Goal: Task Accomplishment & Management: Manage account settings

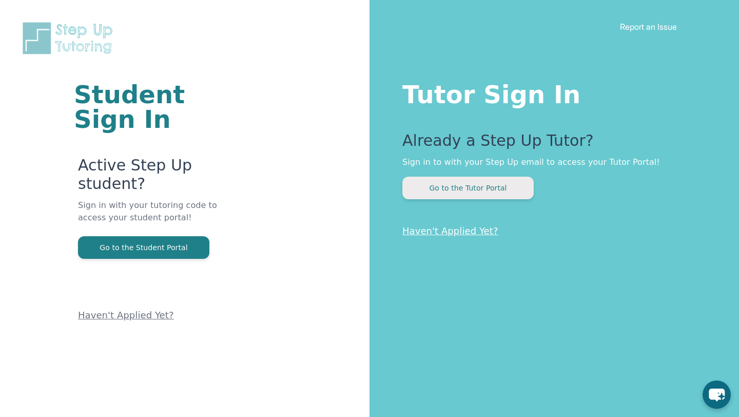
click at [495, 191] on button "Go to the Tutor Portal" at bounding box center [467, 188] width 131 height 23
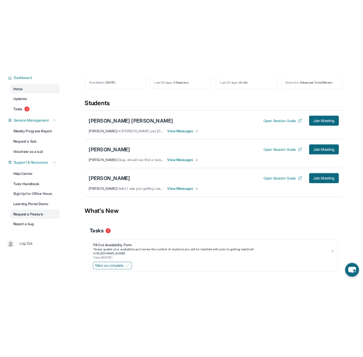
scroll to position [95, 0]
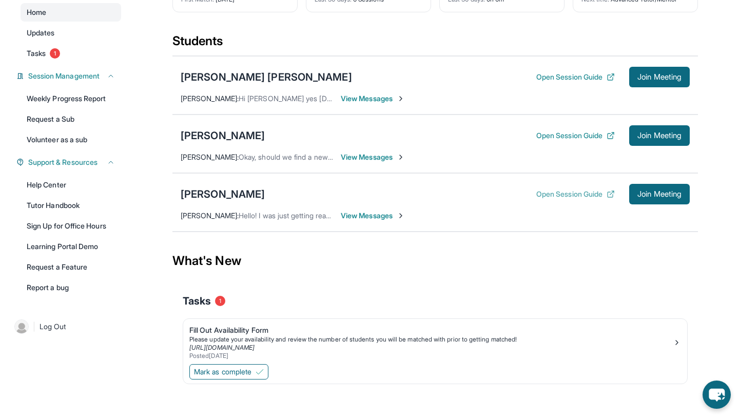
click at [596, 199] on button "Open Session Guide" at bounding box center [575, 194] width 79 height 10
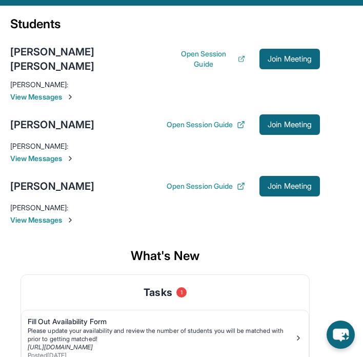
scroll to position [136, 0]
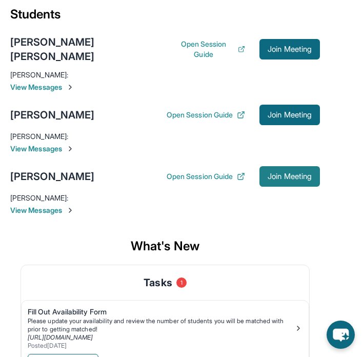
click at [297, 174] on span "Join Meeting" at bounding box center [290, 177] width 44 height 6
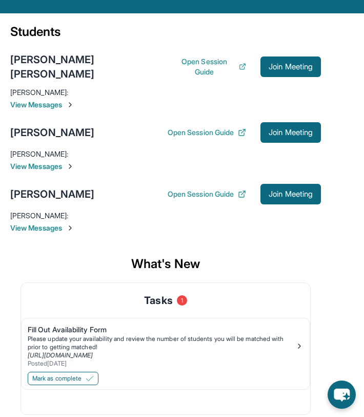
scroll to position [118, 0]
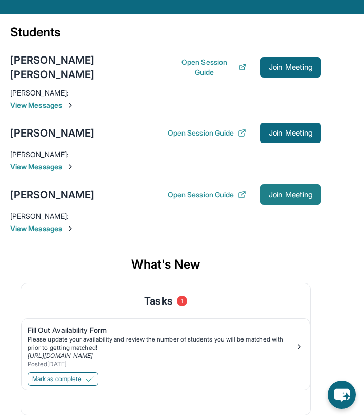
click at [287, 184] on button "Join Meeting" at bounding box center [291, 194] width 61 height 21
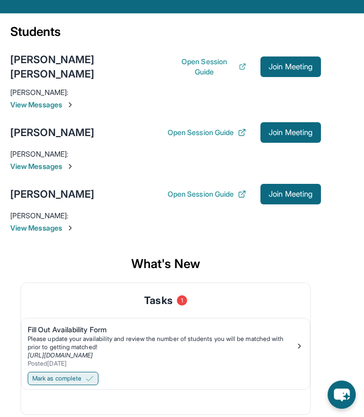
click at [91, 374] on button "Mark as complete" at bounding box center [63, 378] width 71 height 13
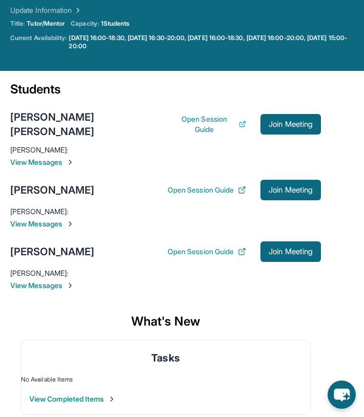
scroll to position [0, 0]
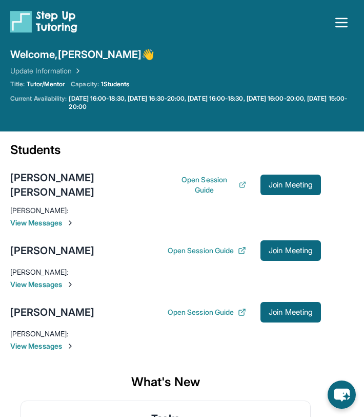
click at [338, 22] on icon "button" at bounding box center [341, 22] width 11 height 8
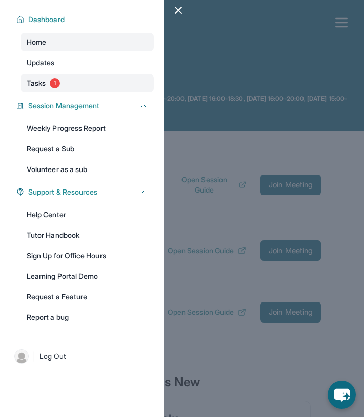
click at [54, 88] on span "1" at bounding box center [55, 83] width 10 height 10
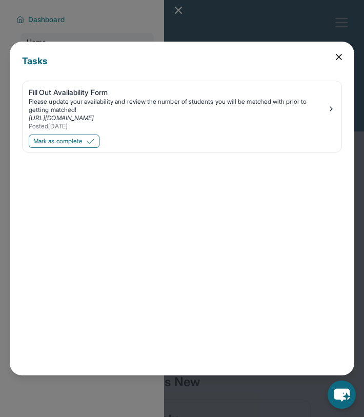
click at [336, 61] on icon at bounding box center [339, 57] width 10 height 10
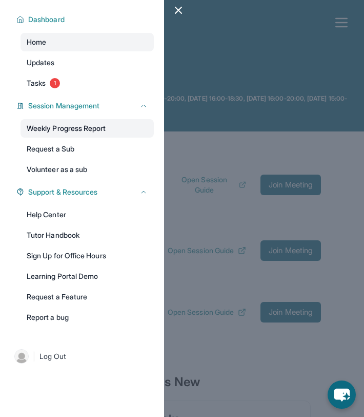
click at [110, 125] on link "Weekly Progress Report" at bounding box center [87, 128] width 133 height 18
click at [223, 197] on div at bounding box center [182, 208] width 364 height 417
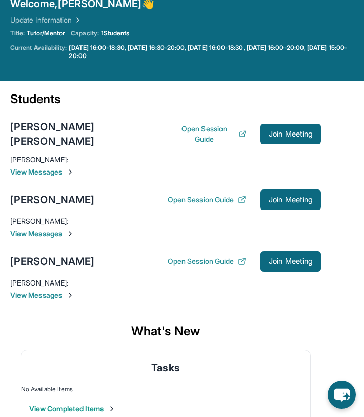
scroll to position [61, 0]
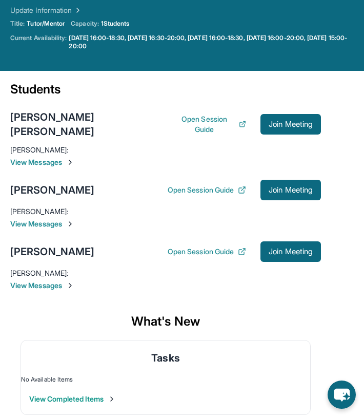
click at [63, 280] on span "View Messages" at bounding box center [165, 285] width 311 height 10
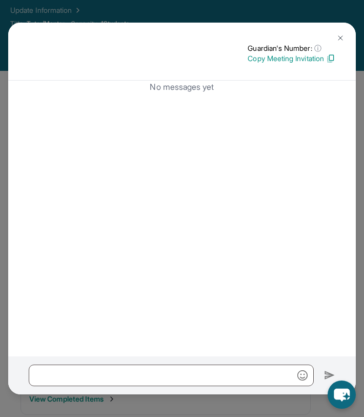
click at [318, 58] on p "Copy Meeting Invitation" at bounding box center [292, 58] width 88 height 10
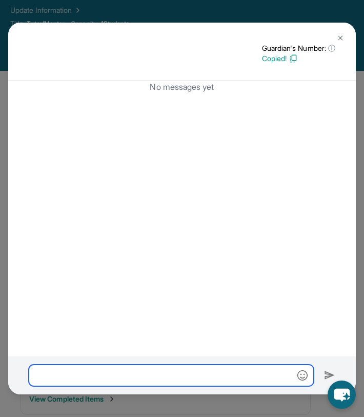
click at [135, 372] on input "text" at bounding box center [171, 375] width 285 height 22
paste input "**********"
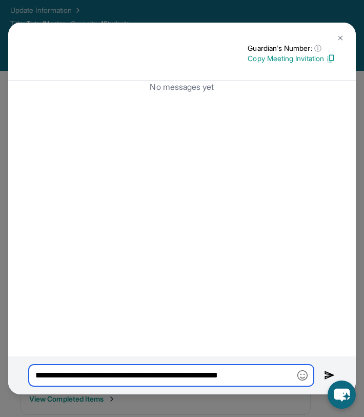
type input "**********"
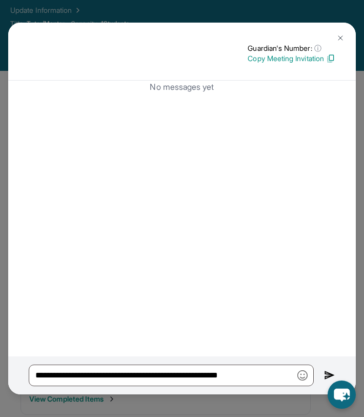
click at [326, 374] on img at bounding box center [329, 375] width 11 height 12
click at [327, 373] on img at bounding box center [329, 375] width 11 height 12
click at [333, 375] on img at bounding box center [329, 375] width 11 height 12
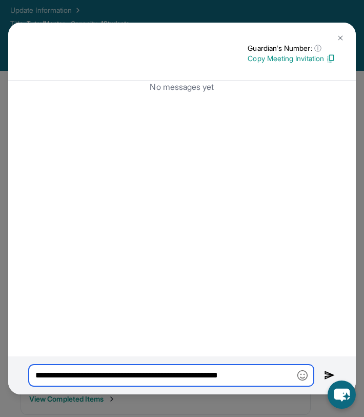
drag, startPoint x: 277, startPoint y: 373, endPoint x: 20, endPoint y: 374, distance: 257.2
click at [20, 374] on div "**********" at bounding box center [182, 375] width 348 height 38
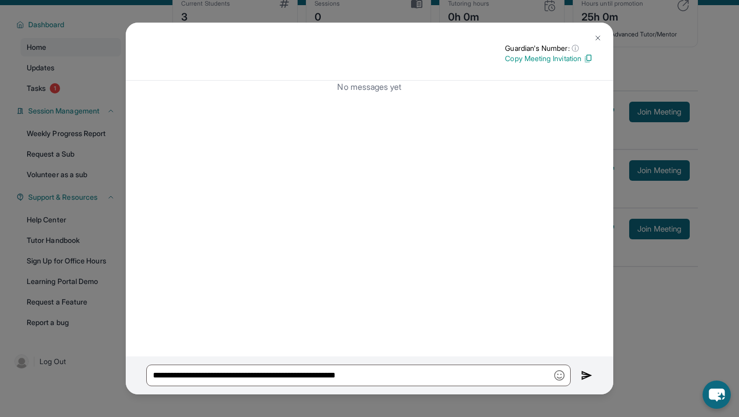
click at [585, 378] on img at bounding box center [587, 375] width 12 height 12
click at [595, 35] on img at bounding box center [598, 38] width 8 height 8
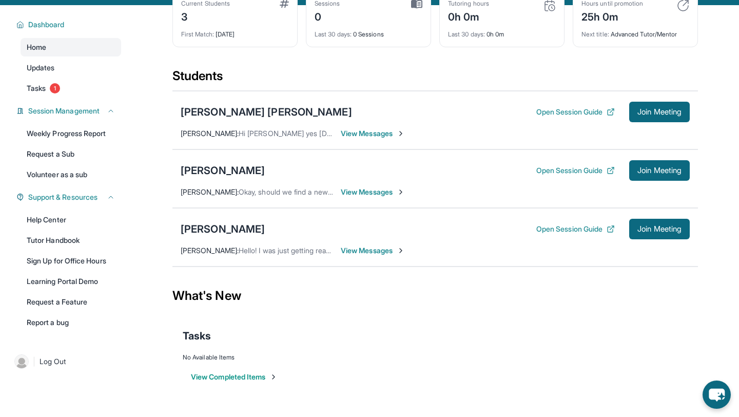
click at [366, 256] on span "View Messages" at bounding box center [373, 250] width 64 height 10
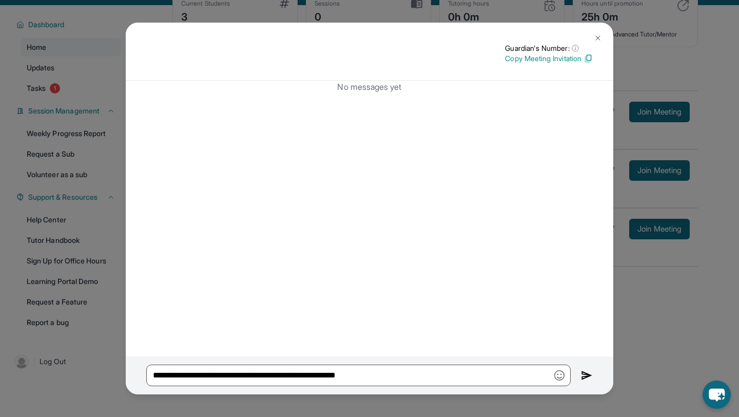
scroll to position [0, 0]
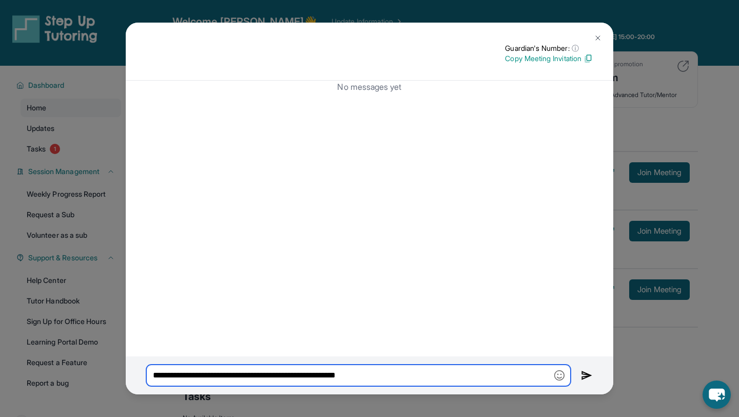
drag, startPoint x: 399, startPoint y: 373, endPoint x: 172, endPoint y: 350, distance: 227.5
click at [172, 350] on div "**********" at bounding box center [370, 209] width 488 height 372
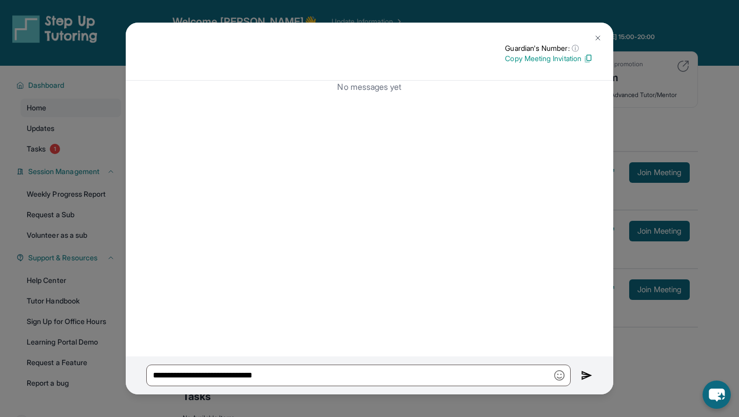
click at [590, 63] on img at bounding box center [588, 58] width 9 height 9
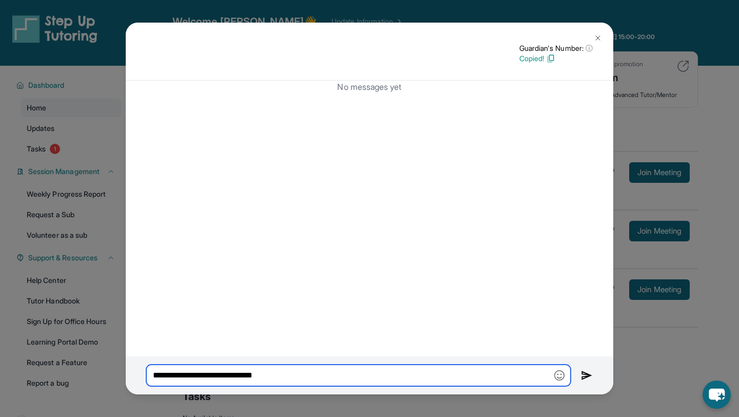
click at [333, 378] on input "**********" at bounding box center [358, 375] width 425 height 22
click at [249, 376] on input "**********" at bounding box center [358, 375] width 425 height 22
click at [285, 375] on input "**********" at bounding box center [358, 375] width 425 height 22
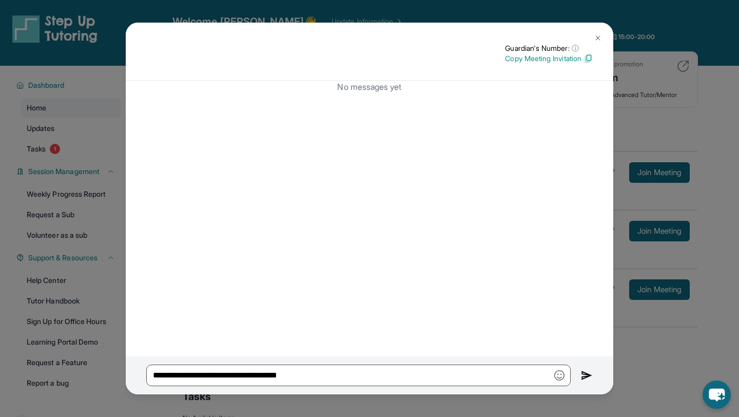
click at [583, 380] on img at bounding box center [587, 375] width 12 height 12
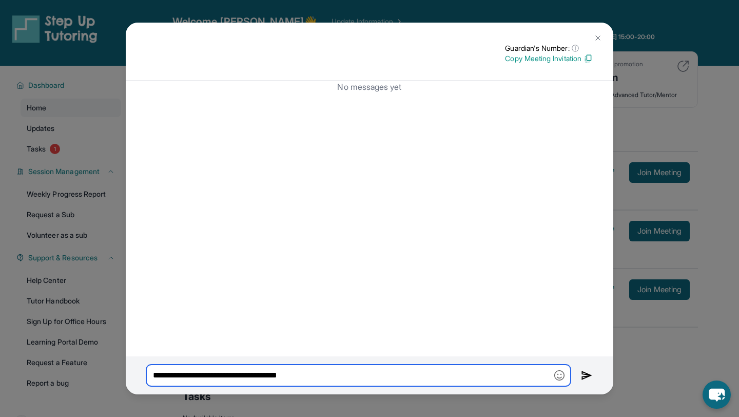
click at [495, 376] on input "**********" at bounding box center [358, 375] width 425 height 22
drag, startPoint x: 495, startPoint y: 376, endPoint x: 281, endPoint y: 371, distance: 213.6
click at [281, 371] on input "**********" at bounding box center [358, 375] width 425 height 22
type input "**********"
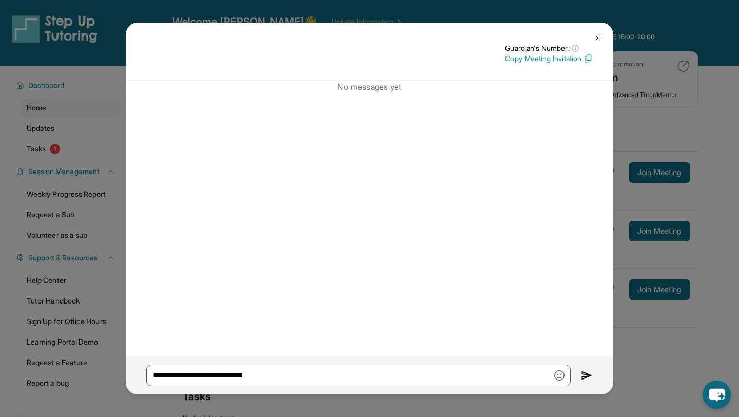
click at [603, 30] on button at bounding box center [598, 38] width 21 height 21
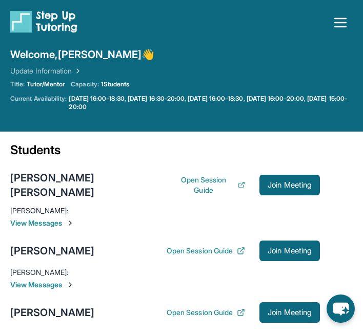
click at [341, 21] on icon "button" at bounding box center [341, 22] width 16 height 16
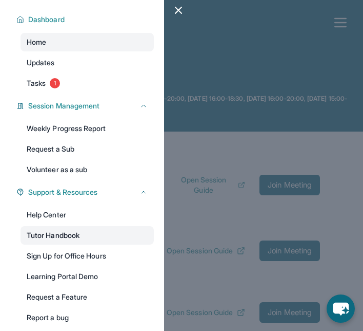
click at [86, 241] on link "Tutor Handbook" at bounding box center [87, 235] width 133 height 18
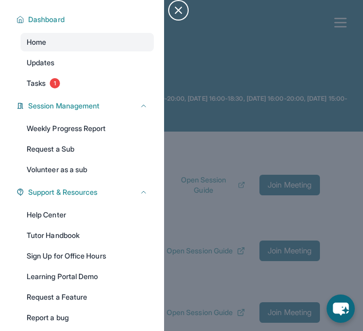
click at [175, 12] on icon "button" at bounding box center [178, 10] width 12 height 12
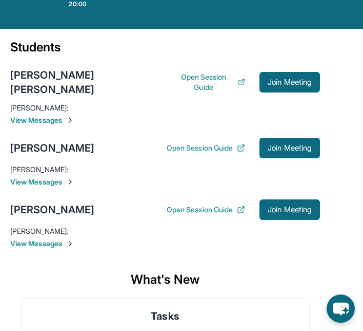
scroll to position [111, 0]
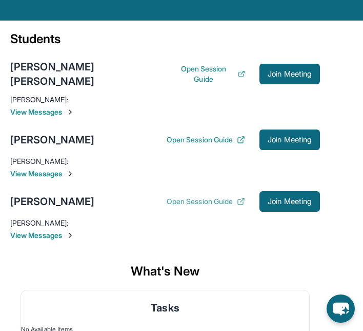
click at [224, 196] on button "Open Session Guide" at bounding box center [206, 201] width 79 height 10
click at [43, 132] on div "Aria Tran" at bounding box center [52, 139] width 84 height 14
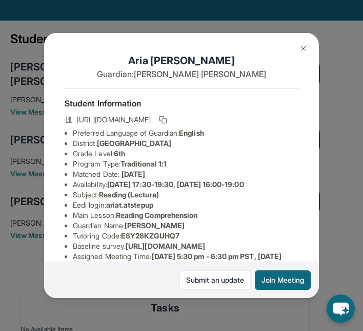
click at [301, 48] on img at bounding box center [304, 48] width 8 height 8
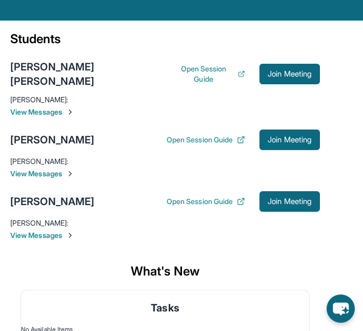
click at [73, 194] on div "Katrin Aleksandrovich" at bounding box center [52, 201] width 84 height 14
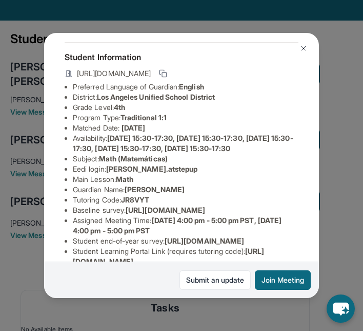
scroll to position [53, 0]
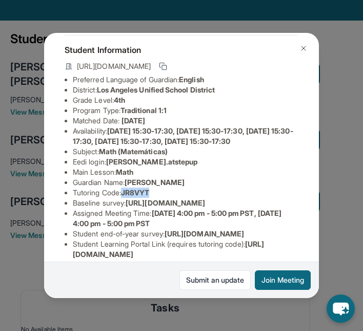
drag, startPoint x: 156, startPoint y: 200, endPoint x: 127, endPoint y: 199, distance: 28.8
click at [127, 198] on li "Tutoring Code : JR8VYT" at bounding box center [186, 192] width 226 height 10
copy span "JR8VYT"
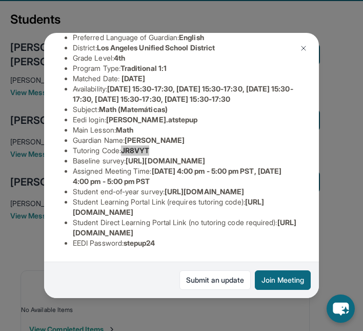
scroll to position [131, 0]
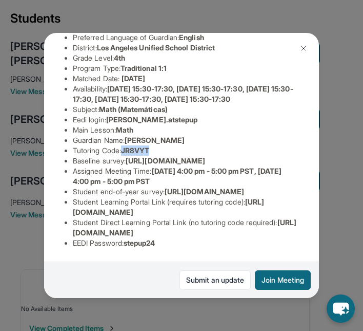
drag, startPoint x: 71, startPoint y: 232, endPoint x: 282, endPoint y: 234, distance: 210.5
click at [282, 234] on ul "Preferred Language of Guardian: English District: Los Angeles Unified School Di…" at bounding box center [182, 140] width 234 height 216
copy span "https://student-portal.stepuptutoring.org/student/JR8VYT"
click at [168, 218] on li "Student Direct Learning Portal Link (no tutoring code required) : https://stude…" at bounding box center [186, 227] width 226 height 21
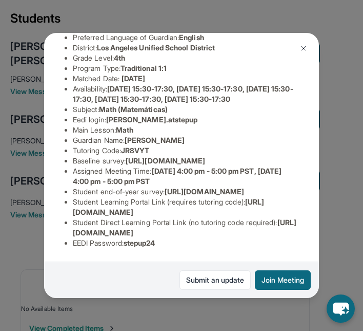
click at [234, 198] on li "Student Learning Portal Link (requires tutoring code) : https://student-portal.…" at bounding box center [186, 207] width 226 height 21
click at [181, 245] on li "EEDI Password : stepup24" at bounding box center [186, 243] width 226 height 10
click at [162, 243] on li "EEDI Password : stepup24" at bounding box center [186, 243] width 226 height 10
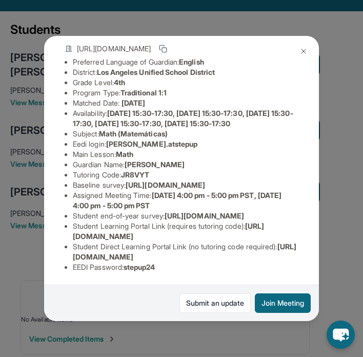
scroll to position [156, 1]
click at [291, 300] on button "Join Meeting" at bounding box center [283, 304] width 56 height 20
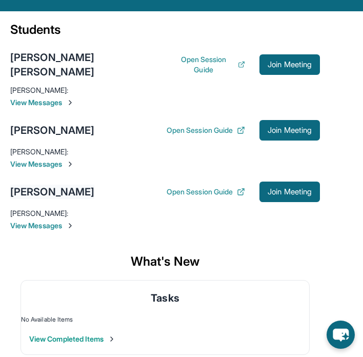
click at [89, 187] on div "Katrin Aleksandrovich" at bounding box center [52, 192] width 84 height 14
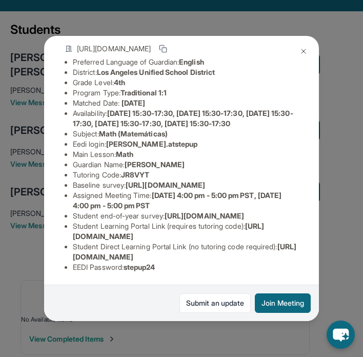
scroll to position [156, 0]
drag, startPoint x: 284, startPoint y: 257, endPoint x: 60, endPoint y: 257, distance: 224.3
click at [60, 257] on div "Katrin Aleksandrovich Guardian: Laura Aleksandrovich Student Information https:…" at bounding box center [181, 179] width 275 height 286
copy span "https://student-portal.stepuptutoring.org/student/JR8VYT"
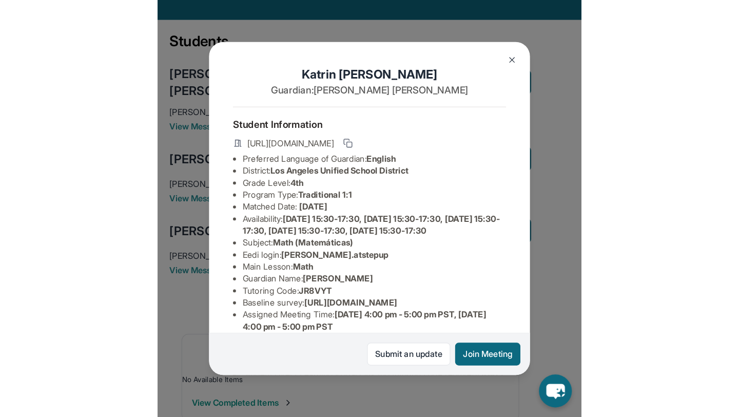
scroll to position [74, 0]
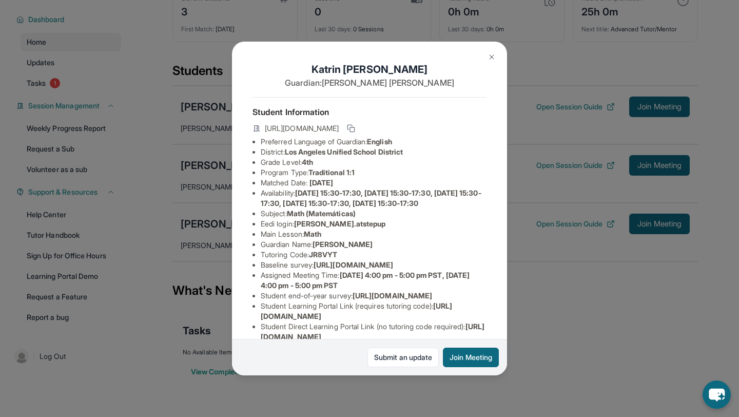
click at [491, 52] on button at bounding box center [491, 57] width 21 height 21
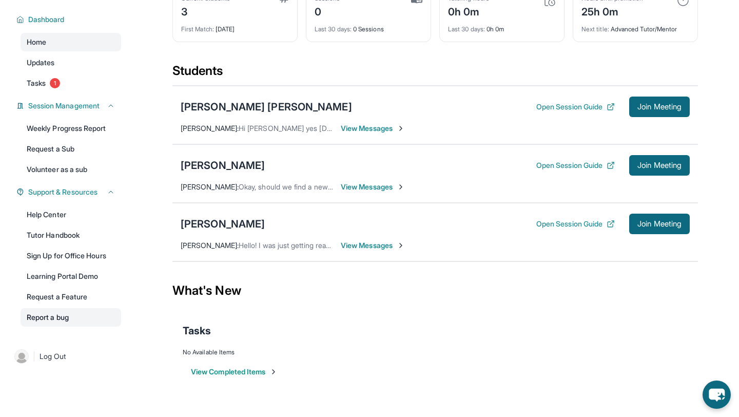
click at [62, 313] on link "Report a bug" at bounding box center [71, 317] width 101 height 18
click at [57, 213] on link "Help Center" at bounding box center [71, 214] width 101 height 18
click at [70, 323] on link "Report a bug" at bounding box center [71, 317] width 101 height 18
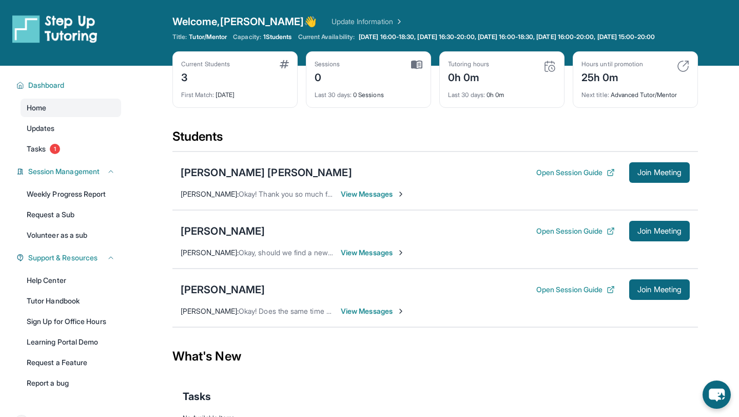
click at [367, 162] on div "Julian Hernandez Lopez Open Session Guide Join Meeting Janaya Palmer : Okay! Th…" at bounding box center [435, 180] width 526 height 59
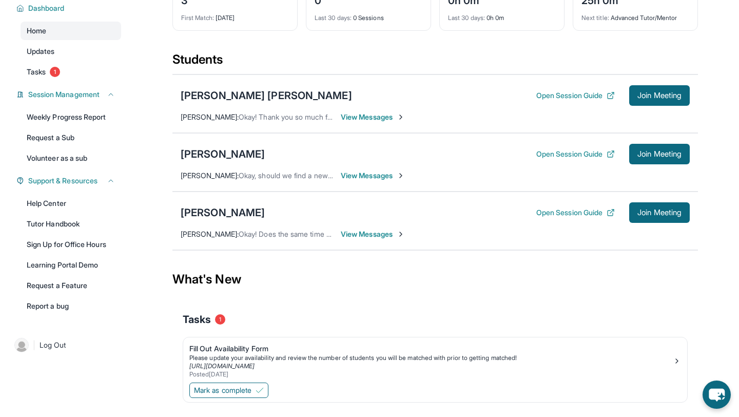
scroll to position [110, 0]
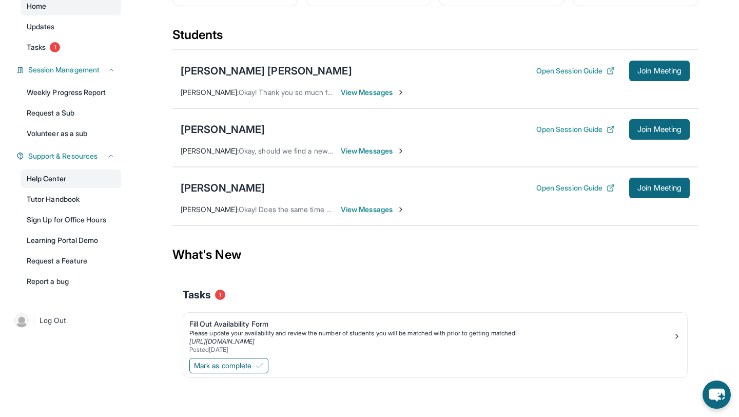
click at [63, 177] on link "Help Center" at bounding box center [71, 178] width 101 height 18
click at [659, 187] on span "Join Meeting" at bounding box center [660, 188] width 44 height 6
click at [650, 186] on span "Join Meeting" at bounding box center [660, 188] width 44 height 6
click at [240, 185] on div "Katrin Aleksandrovich" at bounding box center [223, 188] width 84 height 14
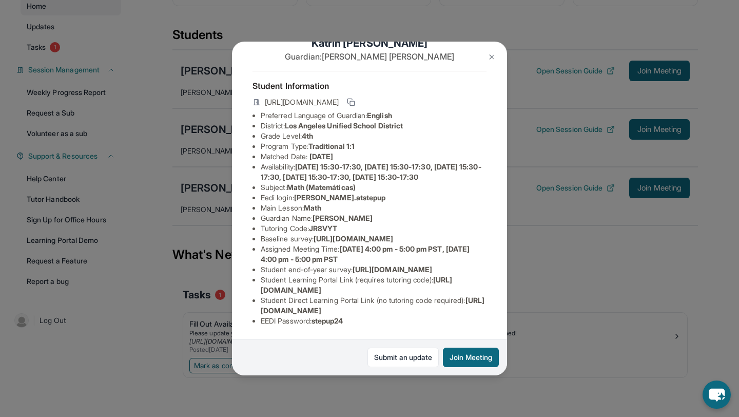
scroll to position [63, 0]
drag, startPoint x: 341, startPoint y: 200, endPoint x: 315, endPoint y: 201, distance: 26.2
click at [315, 224] on span "JR8VYT" at bounding box center [323, 228] width 28 height 9
copy span "JR8VYT"
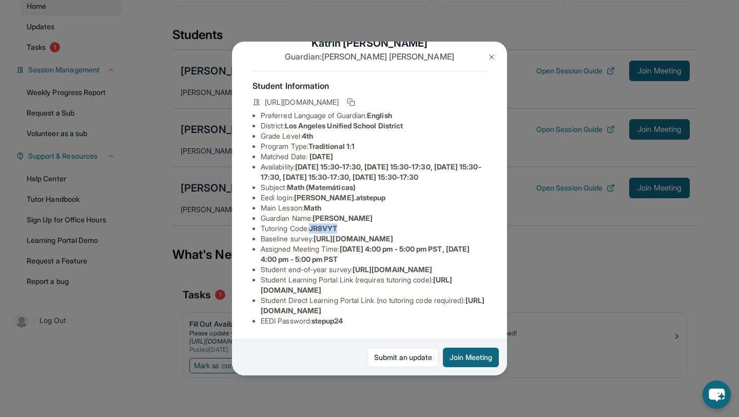
drag, startPoint x: 258, startPoint y: 310, endPoint x: 498, endPoint y: 313, distance: 240.8
click at [498, 313] on div "Katrin Aleksandrovich Guardian: Laura Aleksandrovich Student Information https:…" at bounding box center [369, 209] width 275 height 334
drag, startPoint x: 257, startPoint y: 312, endPoint x: 502, endPoint y: 305, distance: 244.9
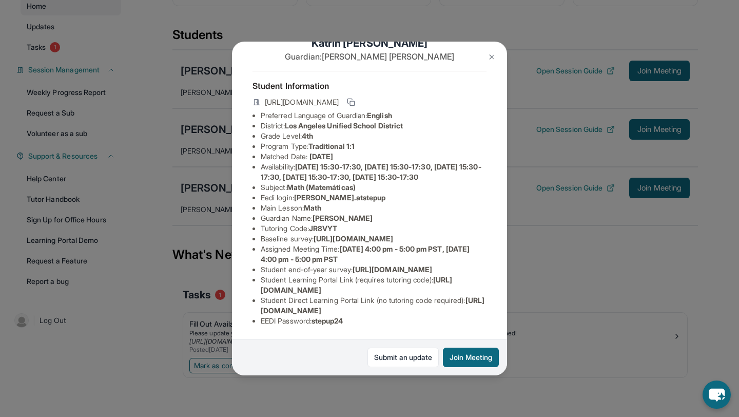
click at [502, 305] on div "Katrin Aleksandrovich Guardian: Laura Aleksandrovich Student Information https:…" at bounding box center [369, 209] width 275 height 334
copy span "https://student-portal.stepuptutoring.org/student/JR8VYT"
click at [339, 323] on li "EEDI Password : stepup24" at bounding box center [374, 321] width 226 height 10
drag, startPoint x: 331, startPoint y: 157, endPoint x: 303, endPoint y: 158, distance: 27.7
click at [309, 224] on span "JR8VYT" at bounding box center [323, 228] width 28 height 9
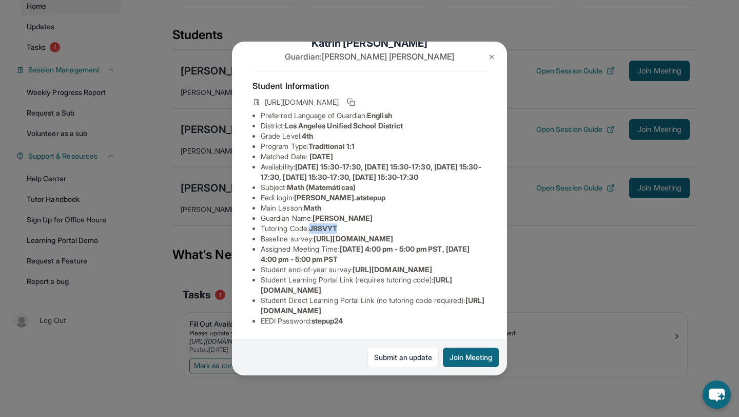
copy span "JR8VYT"
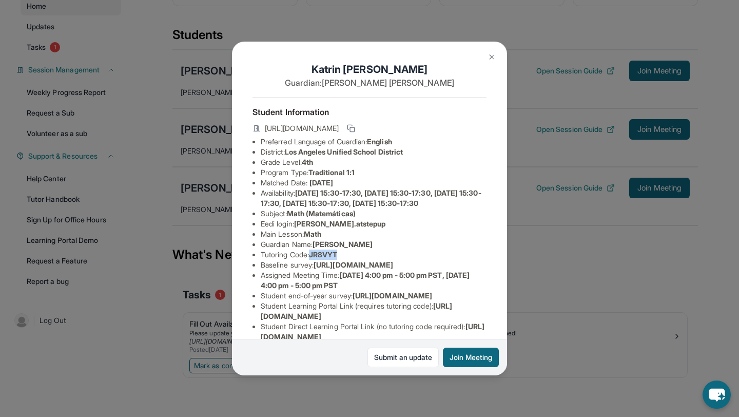
click at [487, 57] on button at bounding box center [491, 57] width 21 height 21
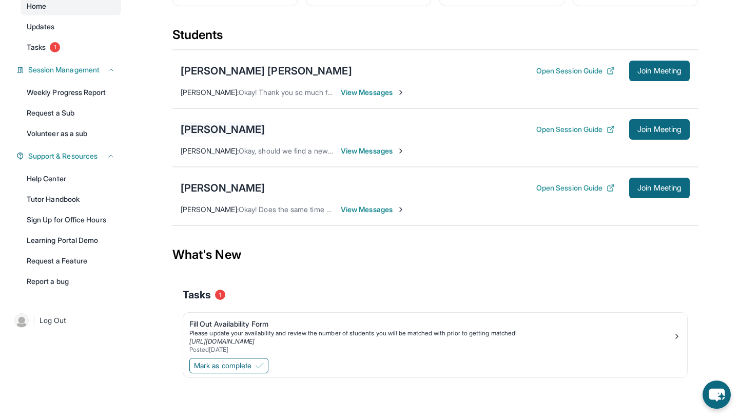
click at [210, 126] on div "Aria Tran" at bounding box center [223, 129] width 84 height 14
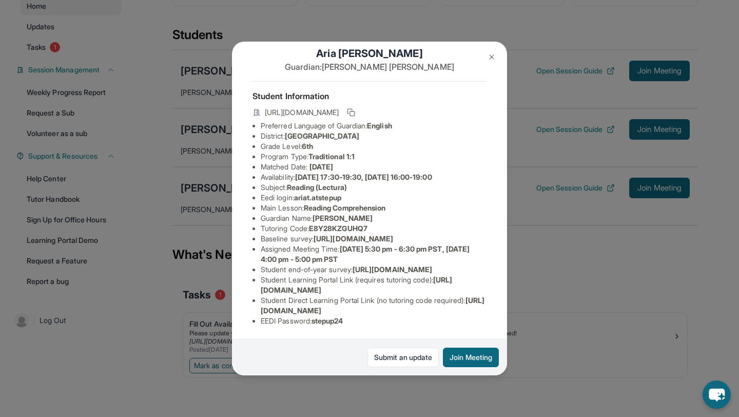
scroll to position [23, 0]
click at [368, 224] on span "E8Y28KZGUHQ7" at bounding box center [338, 228] width 59 height 9
drag, startPoint x: 374, startPoint y: 220, endPoint x: 313, endPoint y: 223, distance: 60.7
click at [313, 223] on li "Tutoring Code : E8Y28KZGUHQ7" at bounding box center [374, 228] width 226 height 10
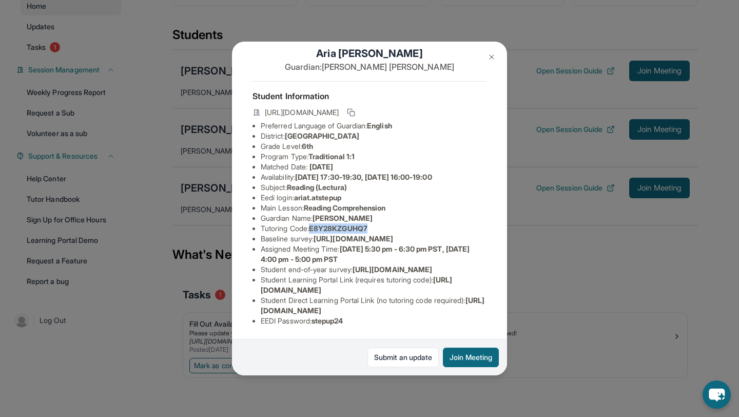
drag, startPoint x: 259, startPoint y: 310, endPoint x: 474, endPoint y: 312, distance: 215.6
click at [474, 312] on ul "Preferred Language of Guardian: English District: Berryessa Union School Distri…" at bounding box center [370, 223] width 234 height 205
copy span "https://student-portal.stepuptutoring.org/student/ZGUHQ7"
click at [494, 59] on img at bounding box center [492, 57] width 8 height 8
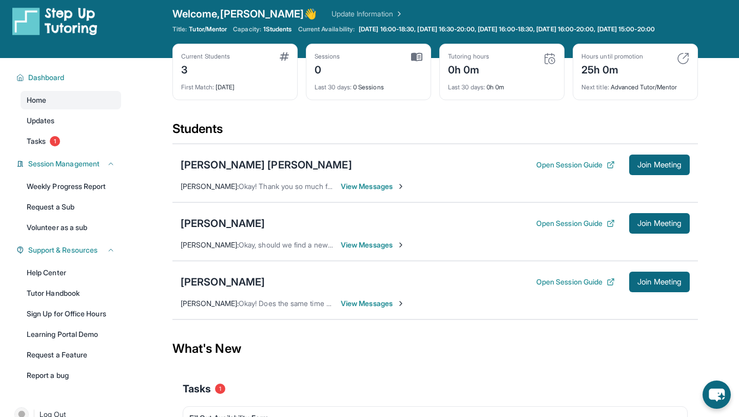
scroll to position [0, 0]
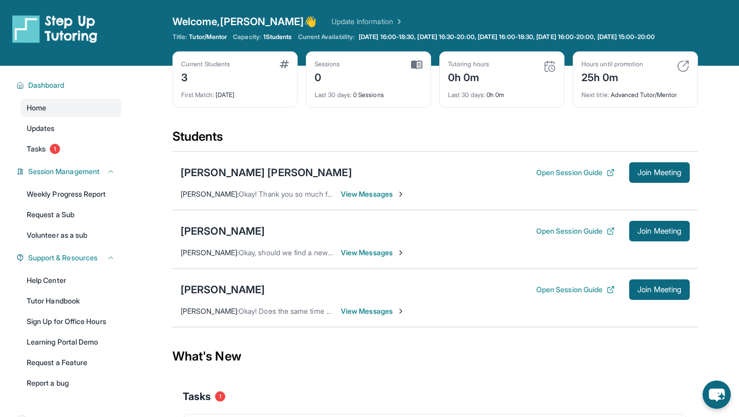
click at [187, 83] on div "3" at bounding box center [205, 76] width 49 height 16
click at [274, 41] on div "Title: Tutor/Mentor Capacity: 1 Students Current Availability: Monday 16:00-18:…" at bounding box center [435, 37] width 526 height 8
click at [343, 23] on link "Update Information" at bounding box center [368, 21] width 72 height 10
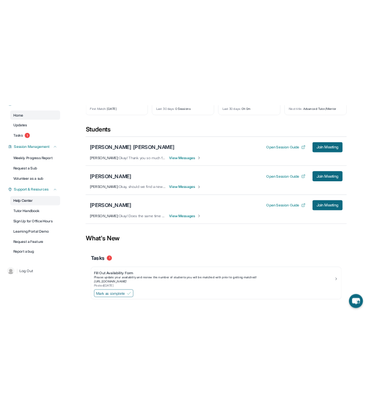
scroll to position [110, 0]
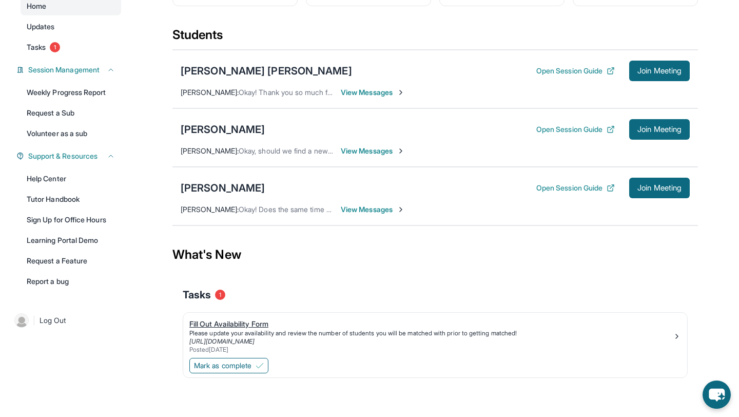
click at [247, 329] on div "Please update your availability and review the number of students you will be m…" at bounding box center [431, 333] width 484 height 8
click at [72, 258] on link "Request a Feature" at bounding box center [71, 261] width 101 height 18
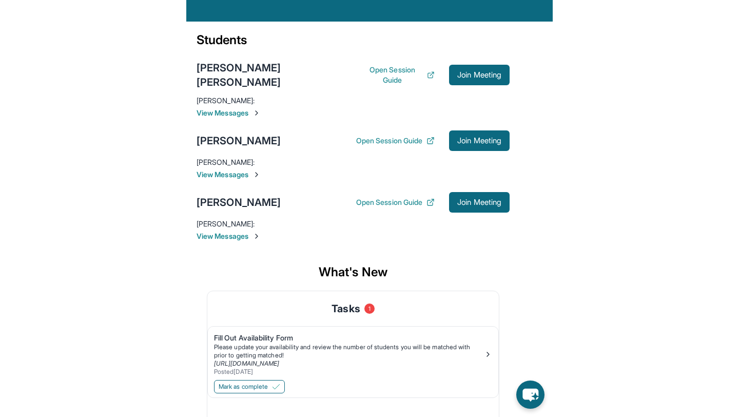
scroll to position [108, 0]
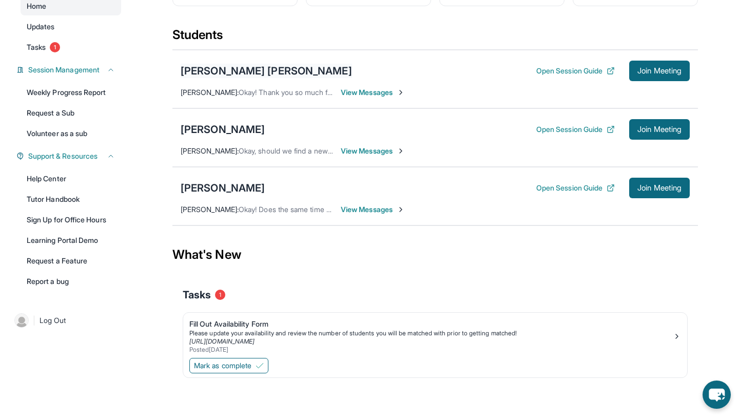
click at [272, 73] on div "Julian Hernandez Lopez" at bounding box center [266, 71] width 171 height 14
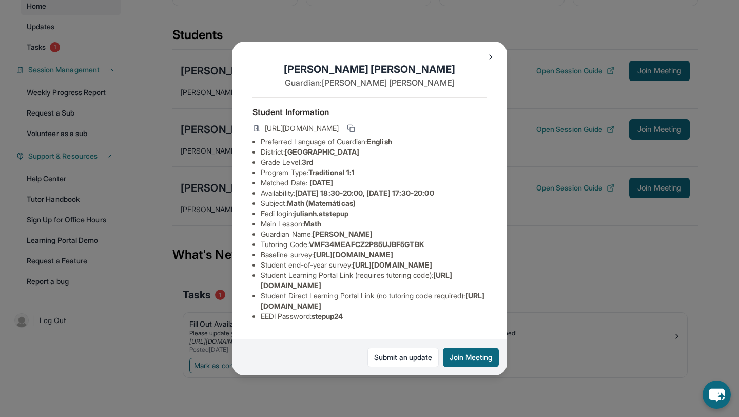
scroll to position [63, 0]
drag, startPoint x: 469, startPoint y: 314, endPoint x: 254, endPoint y: 316, distance: 215.6
click at [254, 316] on ul "Preferred Language of Guardian: English District: Burbank Unified School Distri…" at bounding box center [370, 229] width 234 height 185
copy span "https://student-portal.stepuptutoring.org/student/F5GTBK"
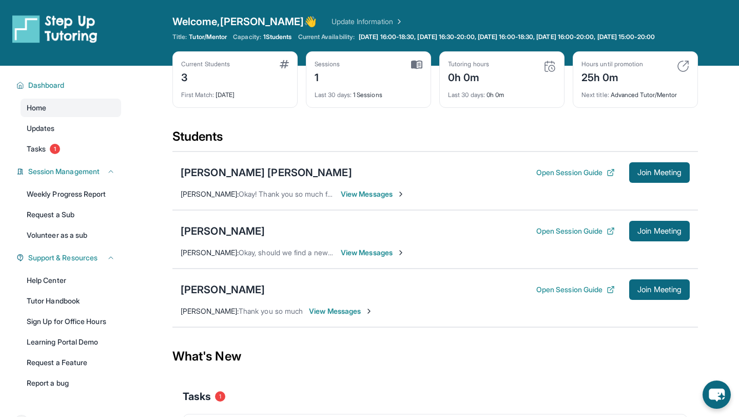
click at [320, 85] on div "1" at bounding box center [328, 76] width 26 height 16
click at [417, 79] on div "Sessions 1" at bounding box center [369, 72] width 108 height 25
click at [380, 108] on div "Sessions 1 Last 30 days : 1 Sessions" at bounding box center [368, 79] width 125 height 56
click at [380, 99] on div "Last 30 days : 1 Sessions" at bounding box center [369, 92] width 108 height 14
click at [549, 72] on img at bounding box center [550, 66] width 12 height 12
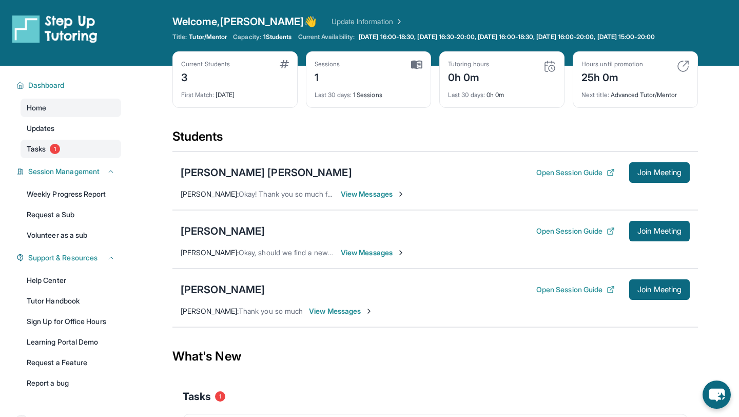
click at [35, 153] on span "Tasks" at bounding box center [36, 149] width 19 height 10
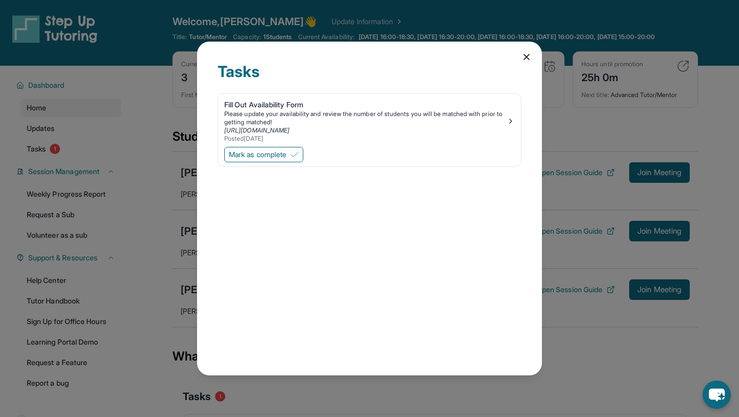
click at [522, 57] on icon at bounding box center [527, 57] width 10 height 10
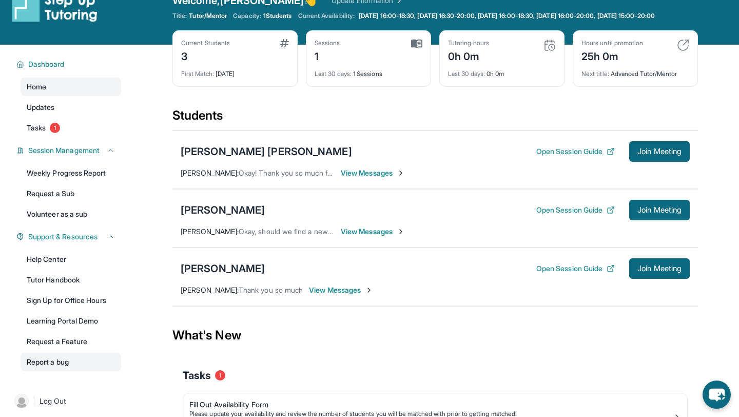
scroll to position [15, 0]
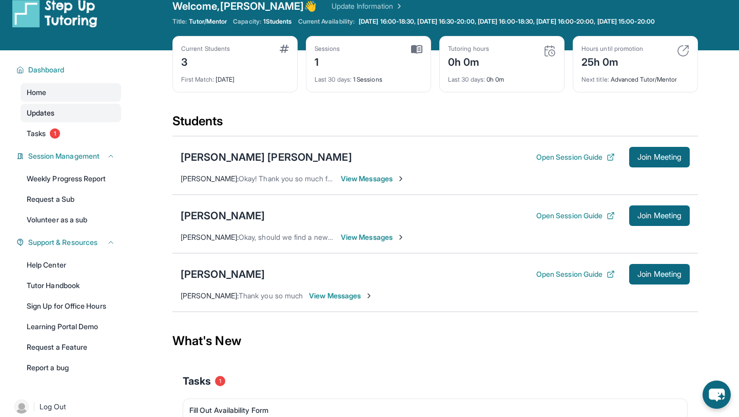
click at [57, 122] on link "Updates" at bounding box center [71, 113] width 101 height 18
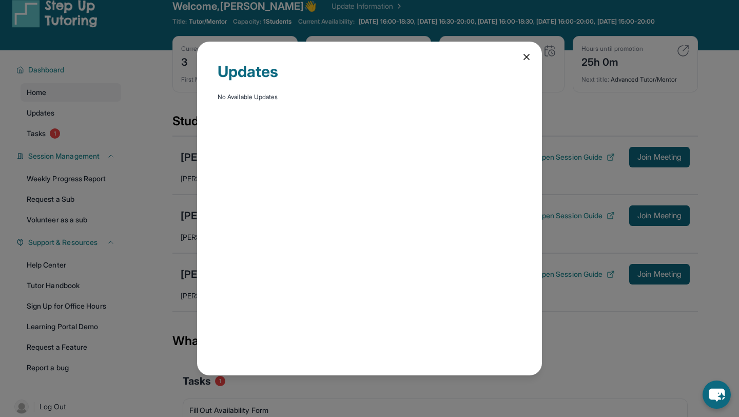
click at [522, 55] on icon at bounding box center [527, 57] width 10 height 10
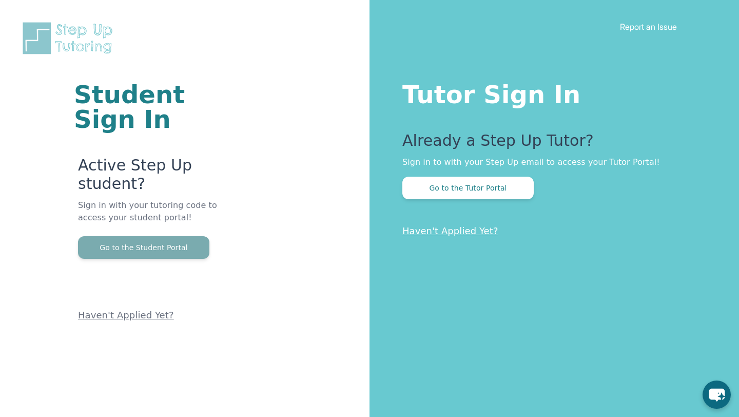
click at [131, 236] on button "Go to the Student Portal" at bounding box center [143, 247] width 131 height 23
